Goal: Information Seeking & Learning: Check status

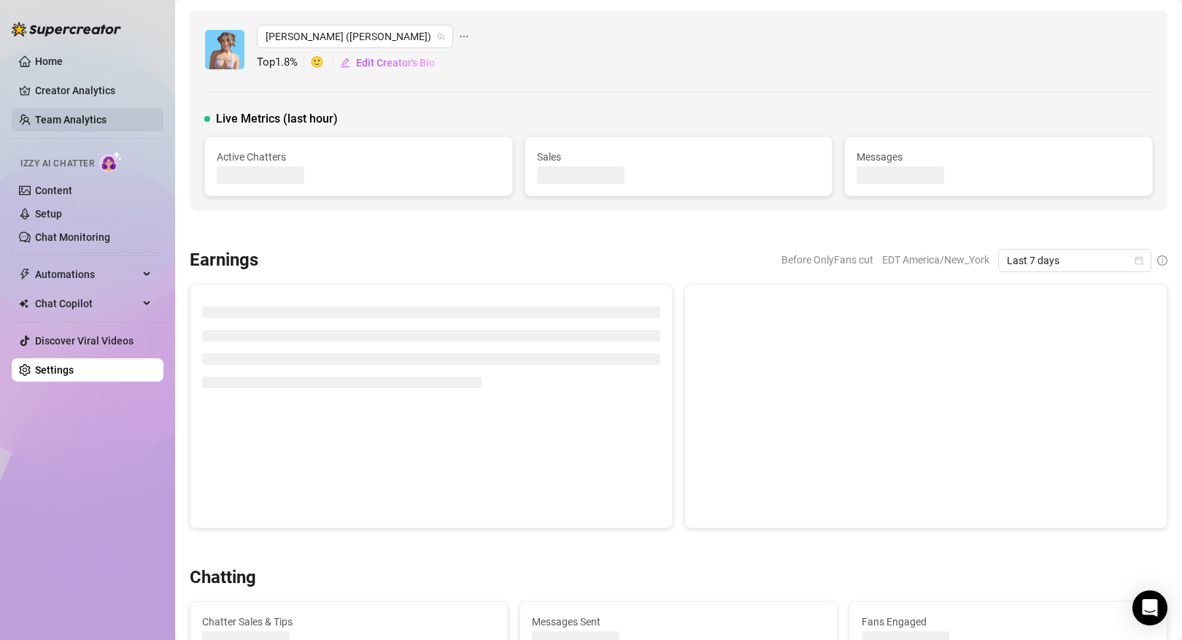
click at [94, 123] on link "Team Analytics" at bounding box center [71, 120] width 72 height 12
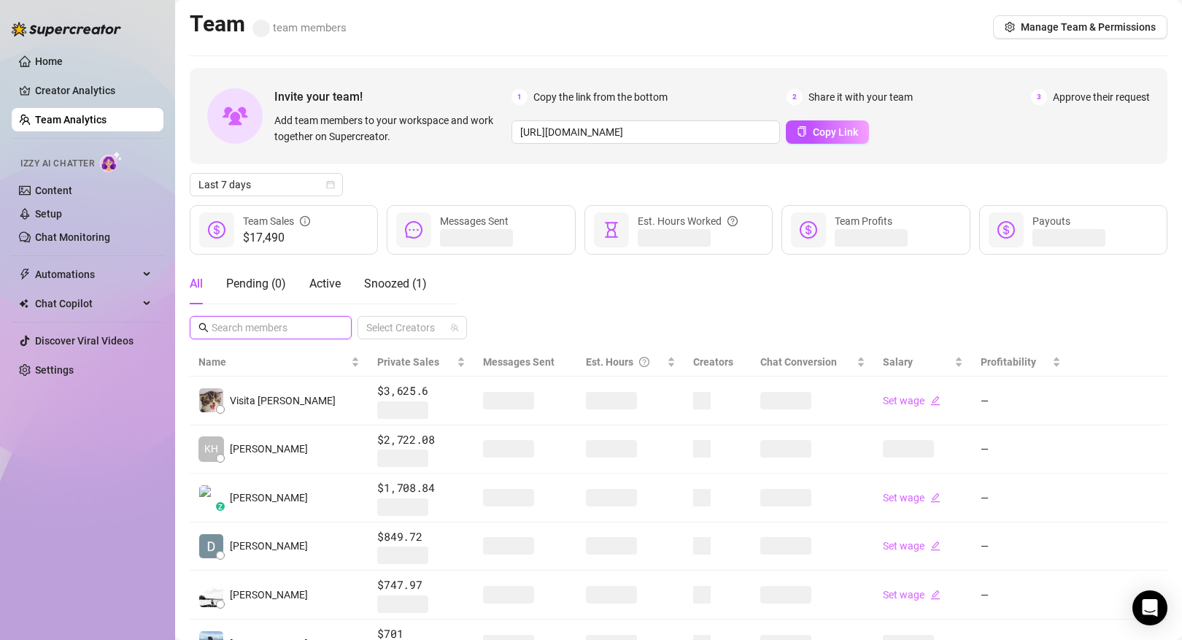
click at [312, 326] on input "text" at bounding box center [272, 328] width 120 height 16
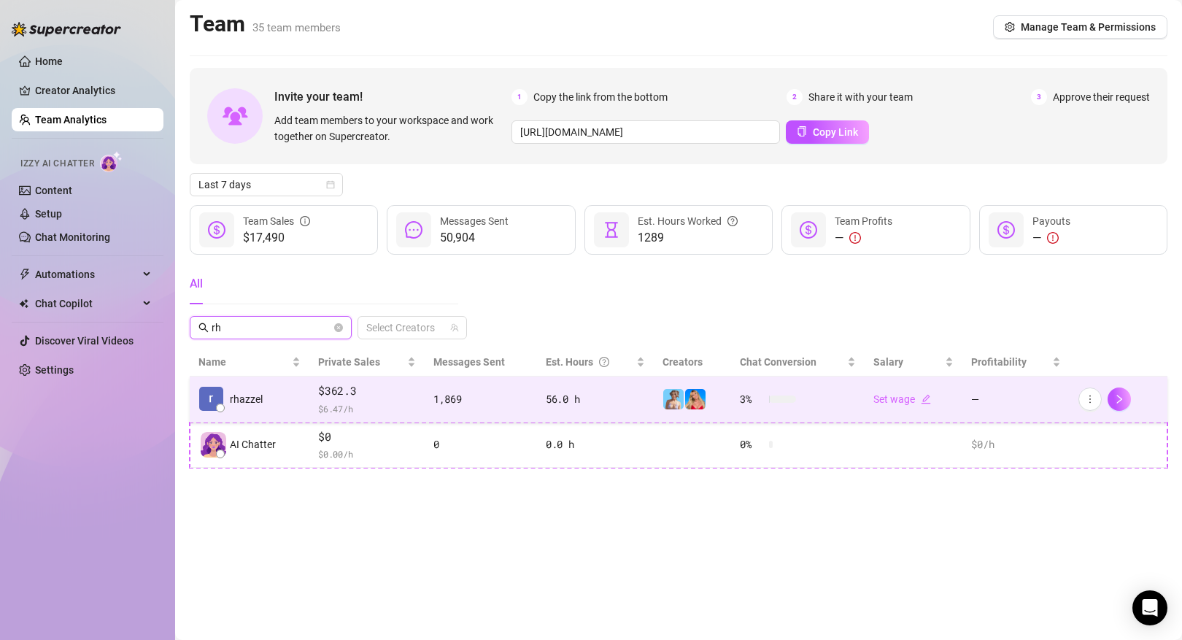
type input "rh"
click at [329, 398] on span "$362.3" at bounding box center [367, 391] width 98 height 18
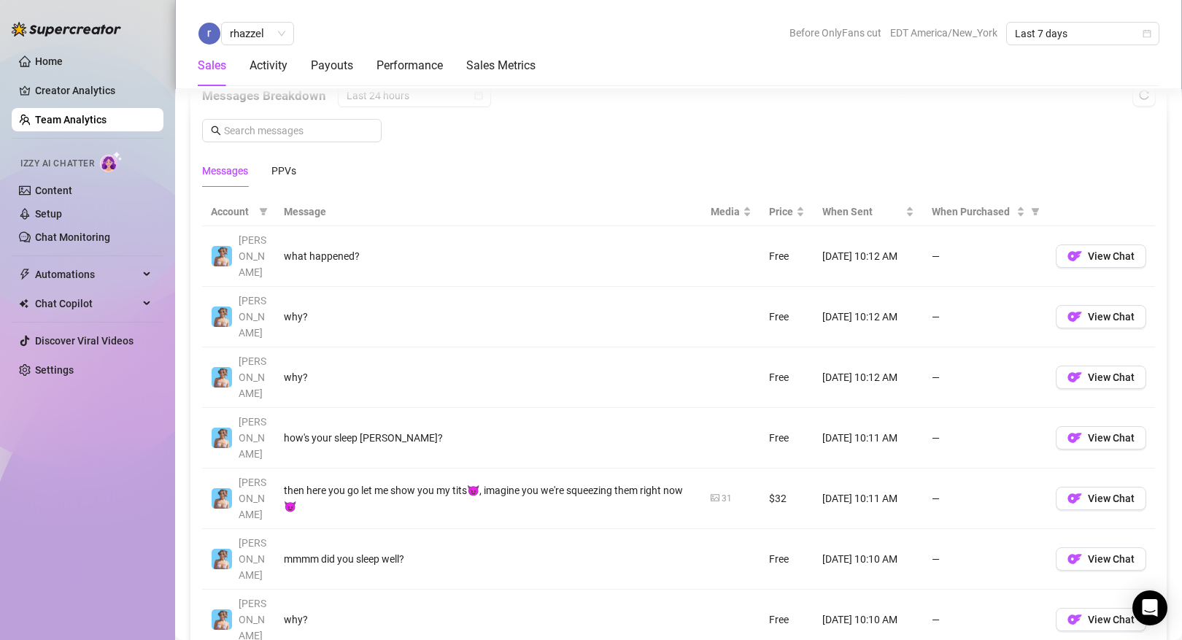
scroll to position [963, 0]
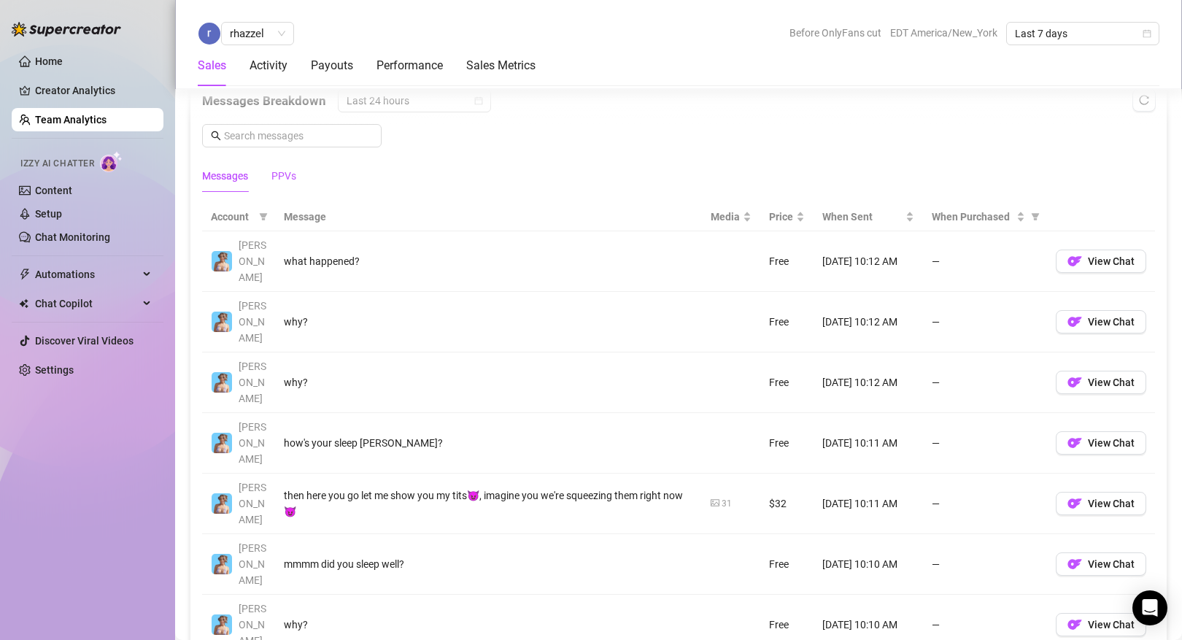
click at [277, 180] on div "PPVs" at bounding box center [284, 176] width 25 height 16
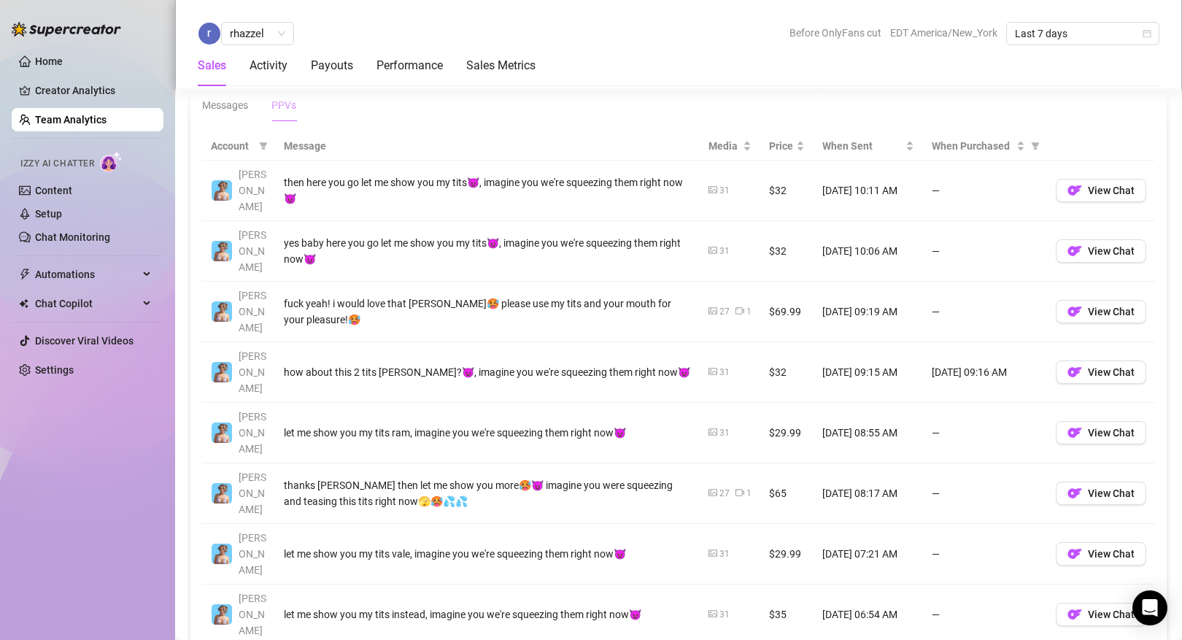
scroll to position [1032, 0]
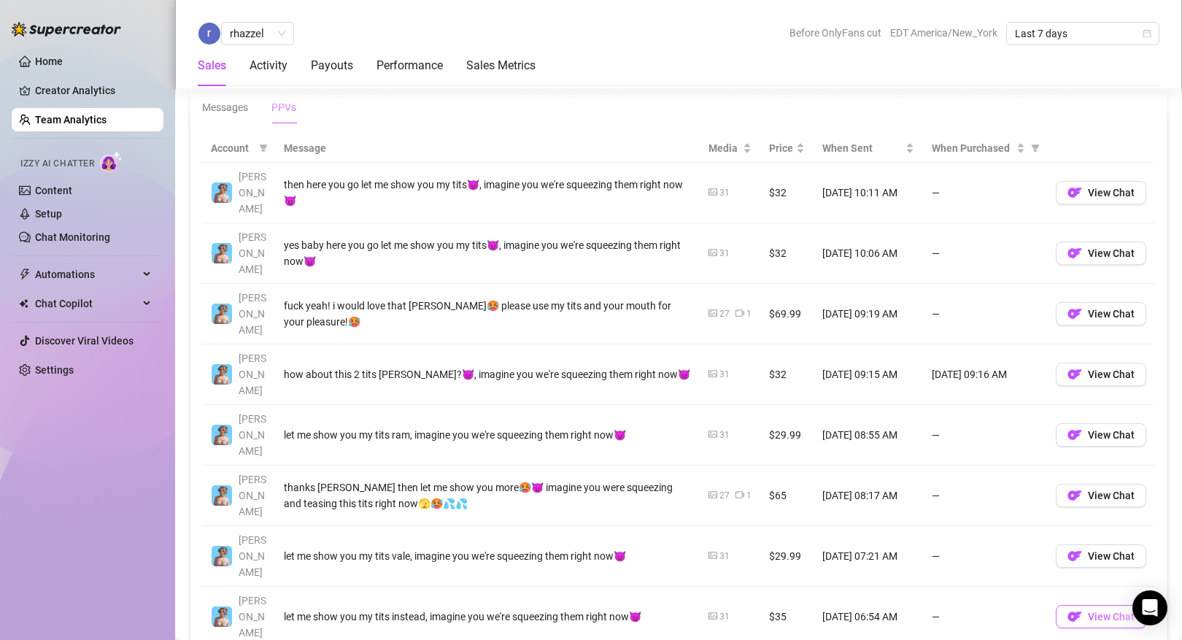
click at [1104, 611] on span "View Chat" at bounding box center [1111, 617] width 47 height 12
